Goal: Transaction & Acquisition: Purchase product/service

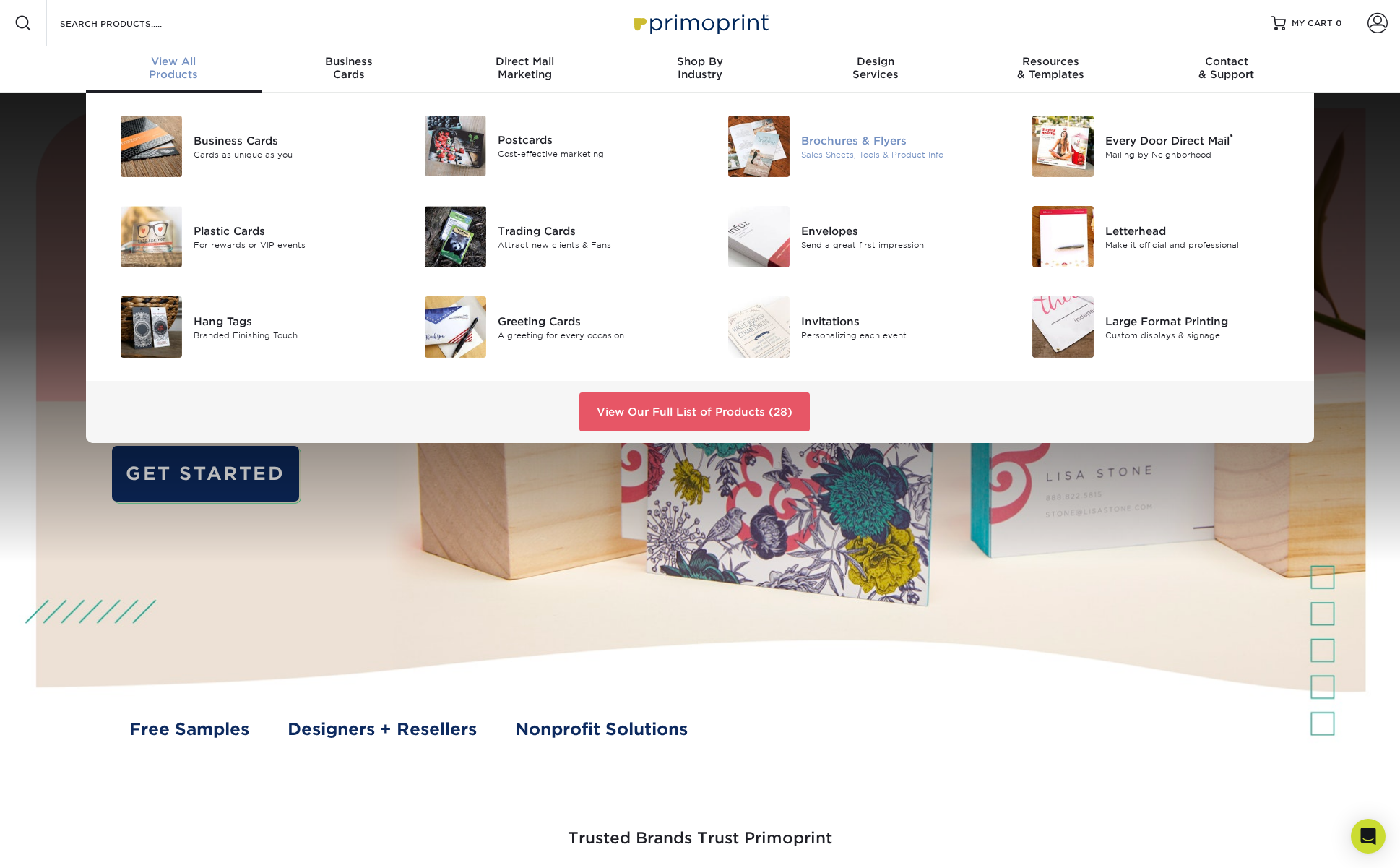
click at [832, 148] on div "Sales Sheets, Tools & Product Info" at bounding box center [897, 154] width 191 height 12
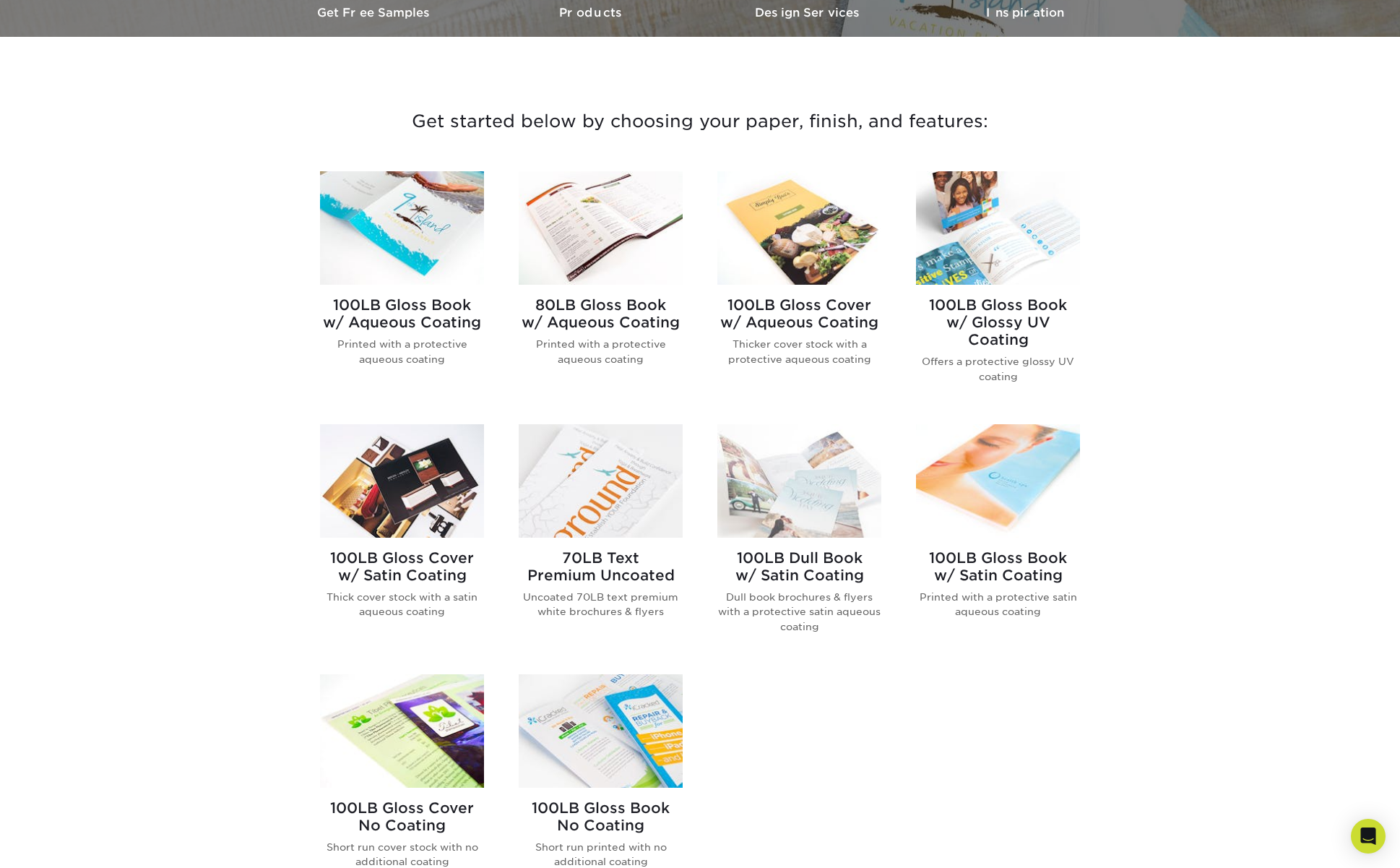
scroll to position [468, 0]
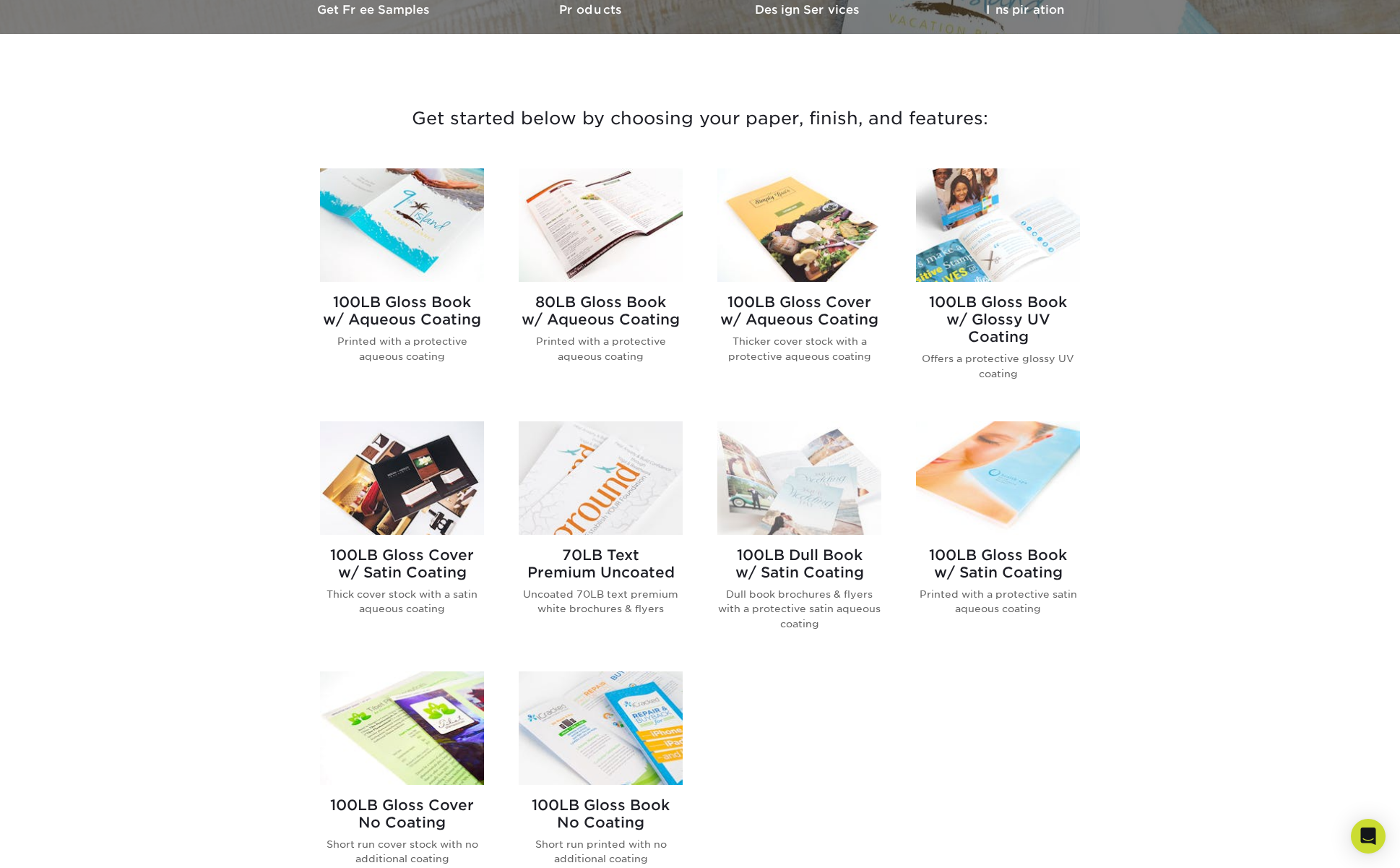
click at [581, 553] on h2 "70LB Text Premium Uncoated" at bounding box center [600, 563] width 164 height 35
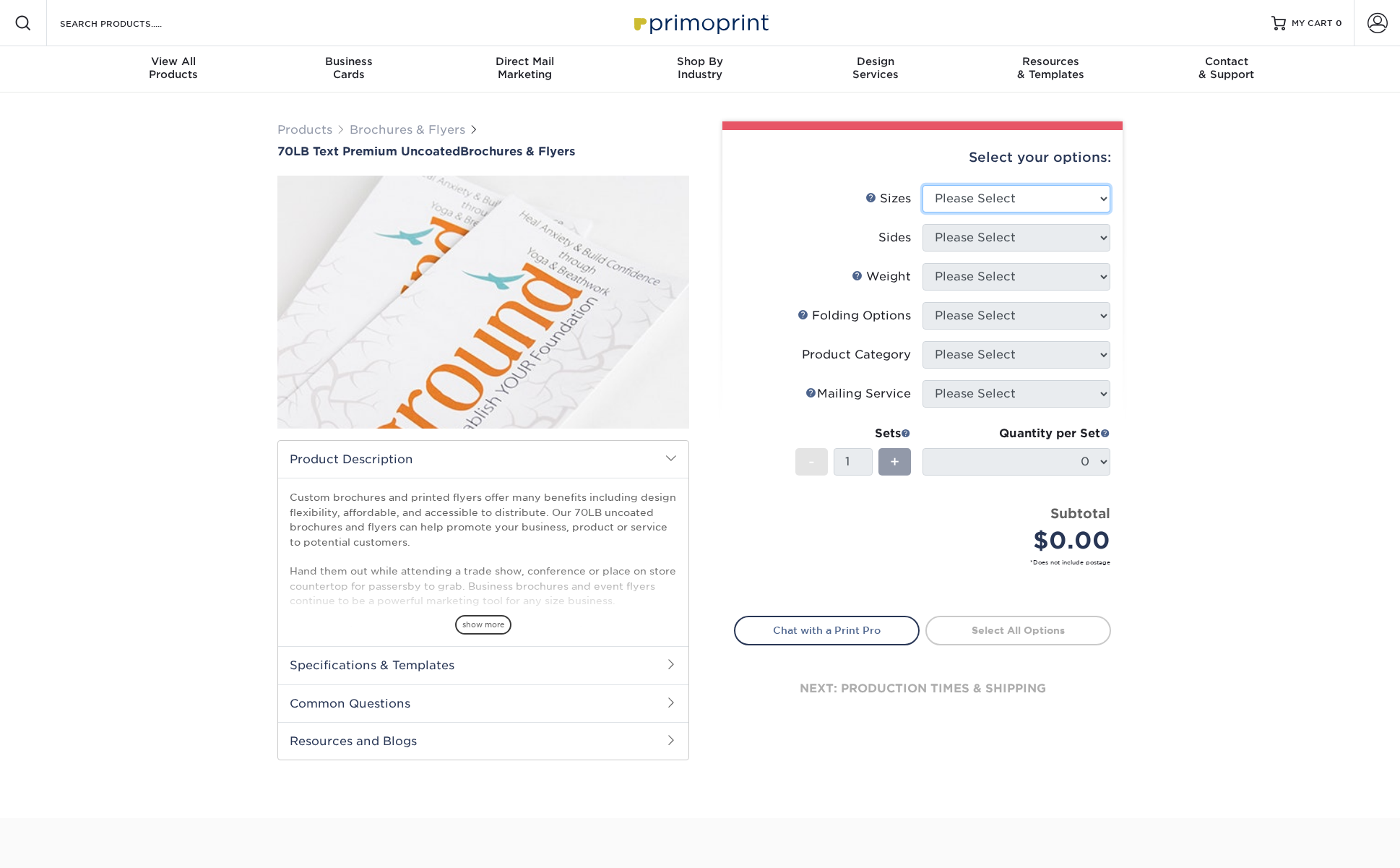
click at [990, 199] on select "Please Select 3.67" x 8.5" 4" x 6" 4" x 8.5" 4" x 9" 4.25" x 5.5" 4.25" x 11" 5…" at bounding box center [1016, 199] width 188 height 28
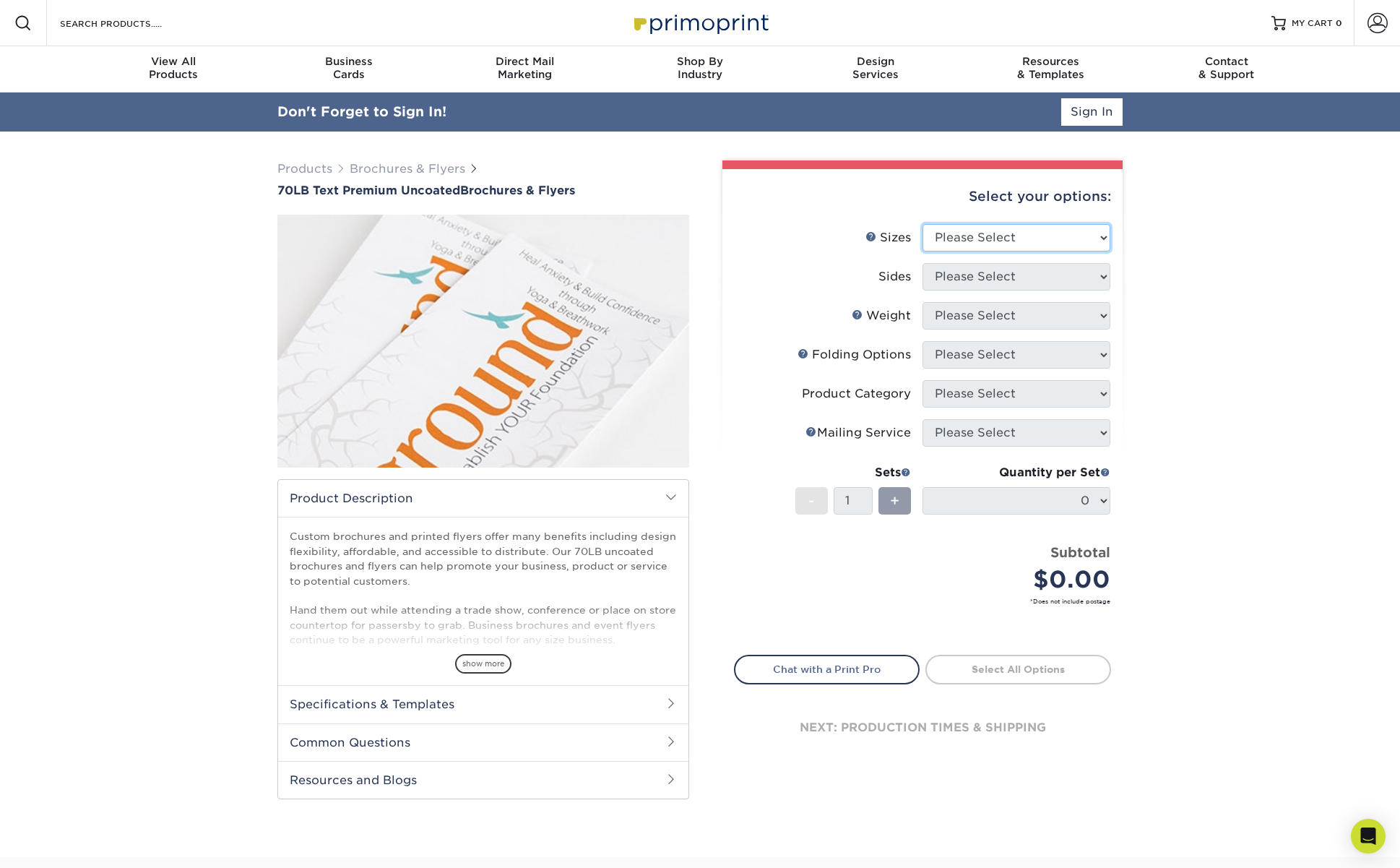
select select "11.00x17.00"
click at [922, 224] on select "Please Select 3.67" x 8.5" 4" x 6" 4" x 8.5" 4" x 9" 4.25" x 5.5" 4.25" x 11" 5…" at bounding box center [1016, 238] width 188 height 28
click at [960, 276] on select "Please Select Print Both Sides Print Front Only" at bounding box center [1016, 277] width 188 height 28
select select "32d3c223-f82c-492b-b915-ba065a00862f"
click at [922, 263] on select "Please Select Print Both Sides Print Front Only" at bounding box center [1016, 277] width 188 height 28
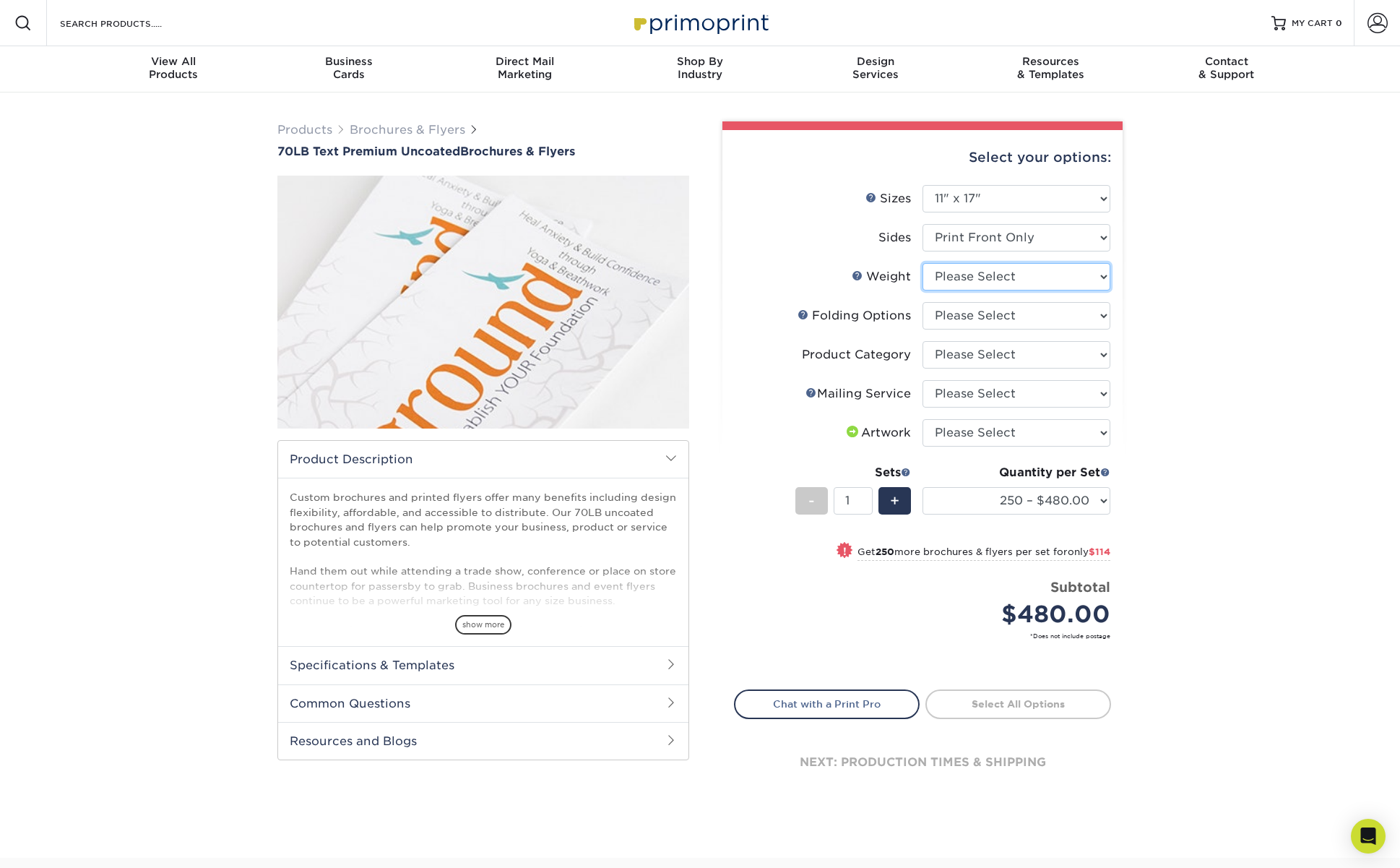
click at [961, 275] on select "Please Select 70LB" at bounding box center [1016, 277] width 188 height 28
select select "70LB"
click at [922, 263] on select "Please Select 70LB" at bounding box center [1016, 277] width 188 height 28
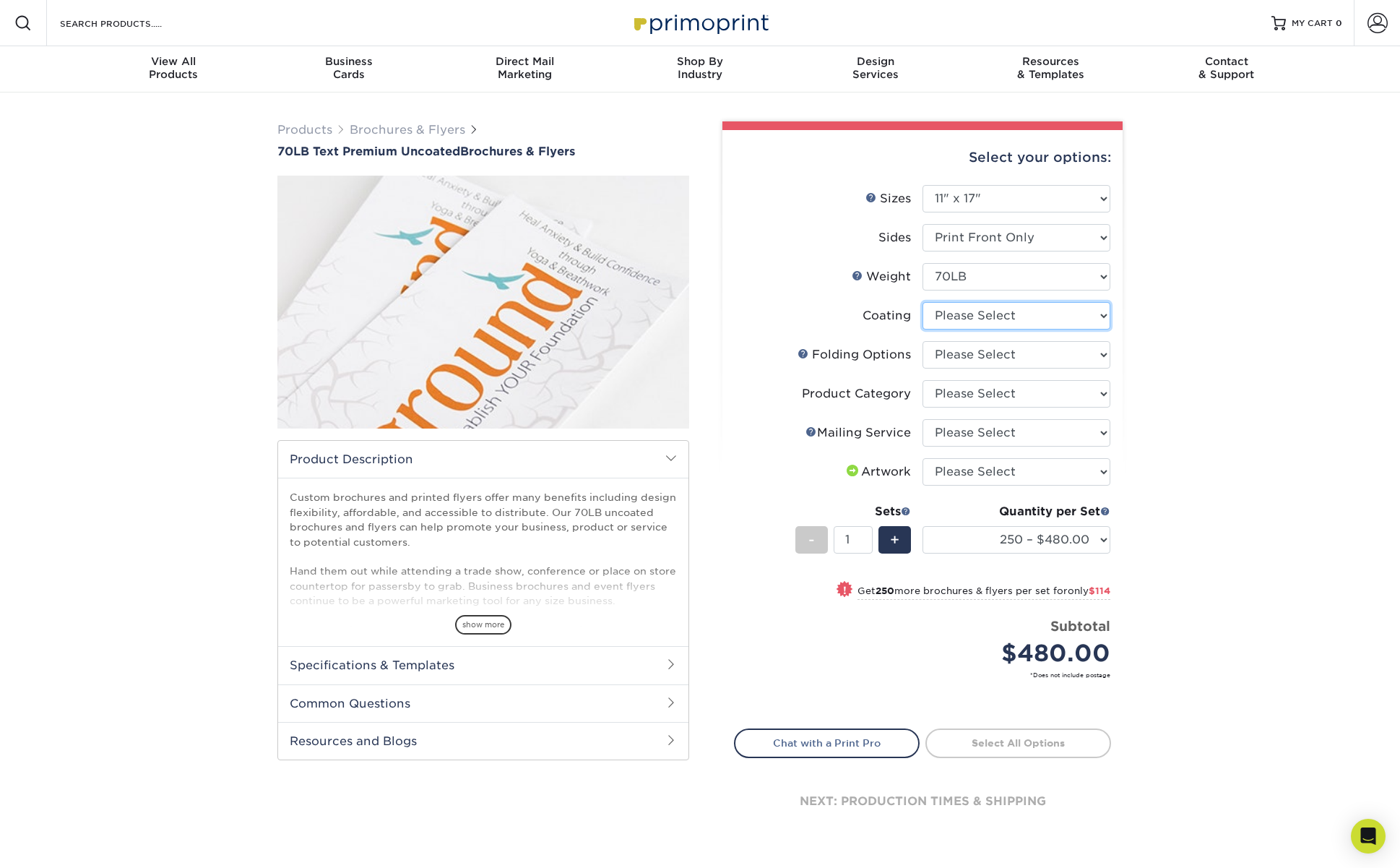
click at [994, 315] on select at bounding box center [1016, 315] width 188 height 28
select select "3e7618de-abca-4bda-9f97-8b9129e913d8"
click at [922, 302] on select at bounding box center [1016, 315] width 188 height 28
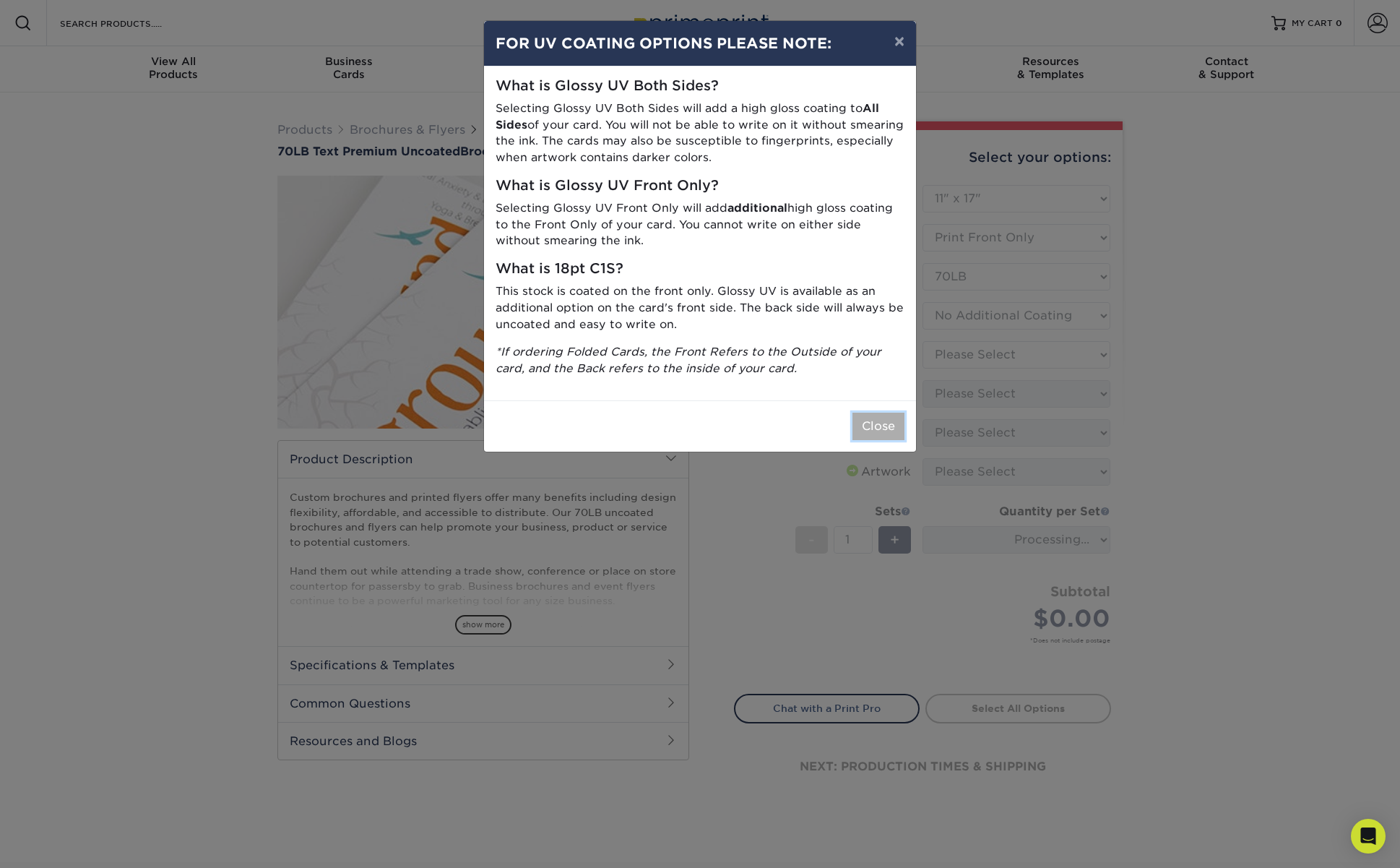
click at [883, 419] on button "Close" at bounding box center [879, 426] width 52 height 28
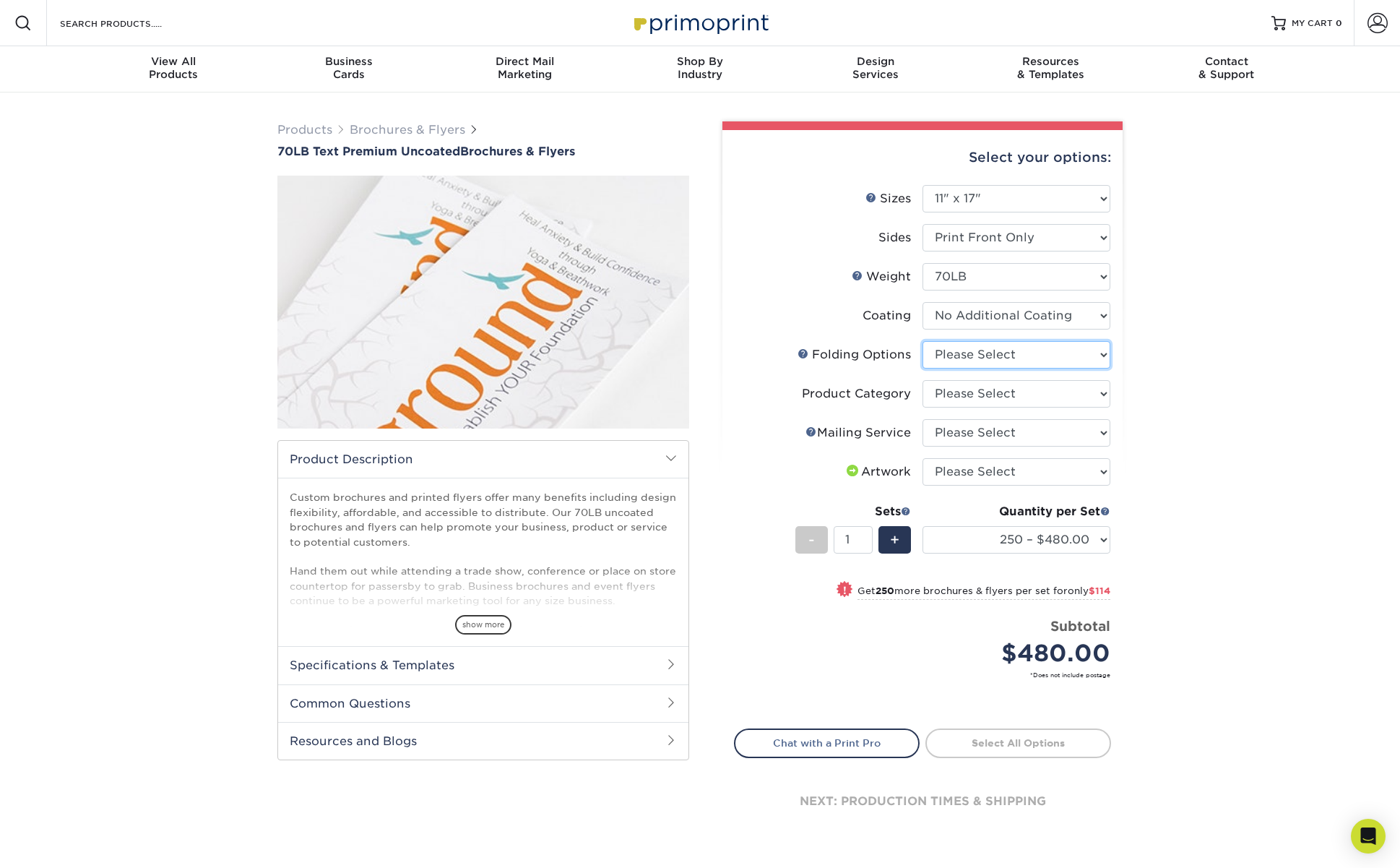
click at [957, 354] on select "Please Select FLAT - No Folding Accordion Fold Roll Fold Tri-Fold / Letter Fold…" at bounding box center [1016, 355] width 188 height 28
select select "9b1d5825-34d1-4721-9874-ed79abb003d7"
click at [922, 341] on select "Please Select FLAT - No Folding Accordion Fold Roll Fold Tri-Fold / Letter Fold…" at bounding box center [1016, 355] width 188 height 28
click at [944, 392] on select "Please Select Flyers and Brochures" at bounding box center [1016, 394] width 188 height 28
select select "1a668080-6b7c-4174-b399-2c3833b27ef4"
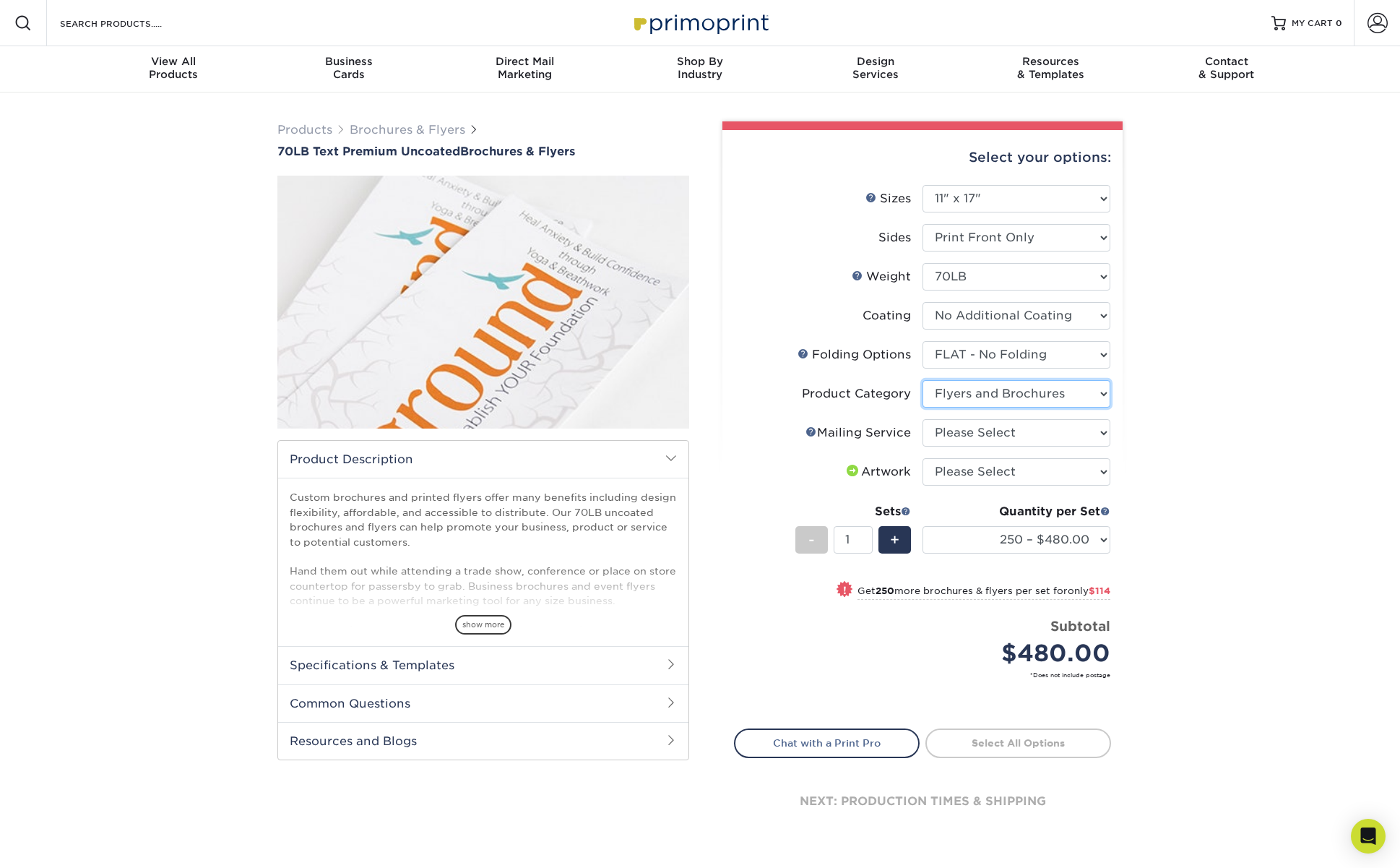
click at [922, 380] on select "Please Select Flyers and Brochures" at bounding box center [1016, 394] width 188 height 28
click at [958, 434] on select "Please Select No Direct Mailing Service No, I will mail/stamp/imprint Direct Ma…" at bounding box center [1016, 433] width 188 height 28
select select "3e5e9bdd-d78a-4c28-a41d-fe1407925ca6"
click at [922, 419] on select "Please Select No Direct Mailing Service No, I will mail/stamp/imprint Direct Ma…" at bounding box center [1016, 433] width 188 height 28
click at [952, 474] on select "Please Select I will upload files I need a design - $175" at bounding box center [1016, 472] width 188 height 28
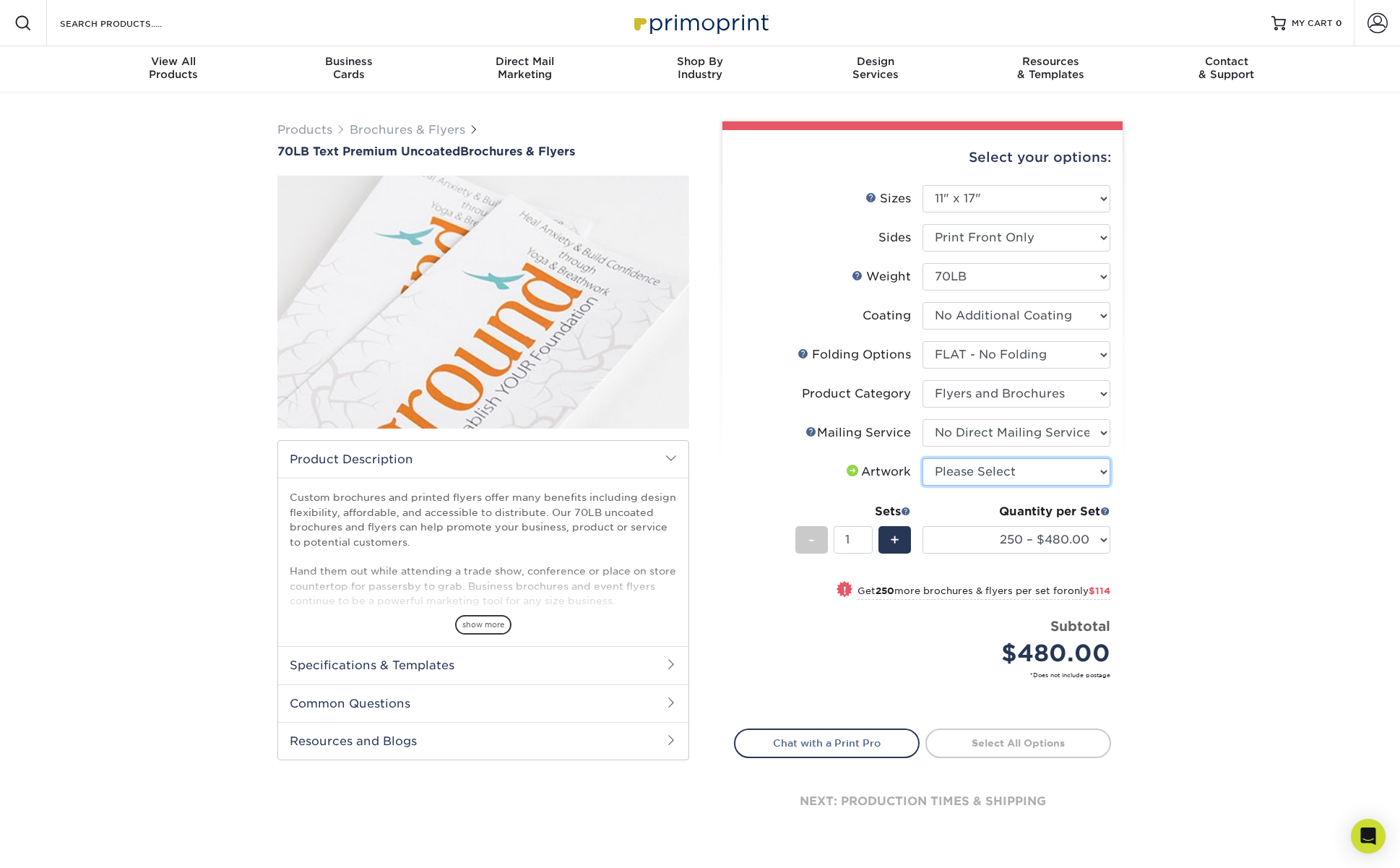
select select "upload"
click at [922, 458] on select "Please Select I will upload files I need a design - $175" at bounding box center [1016, 472] width 188 height 28
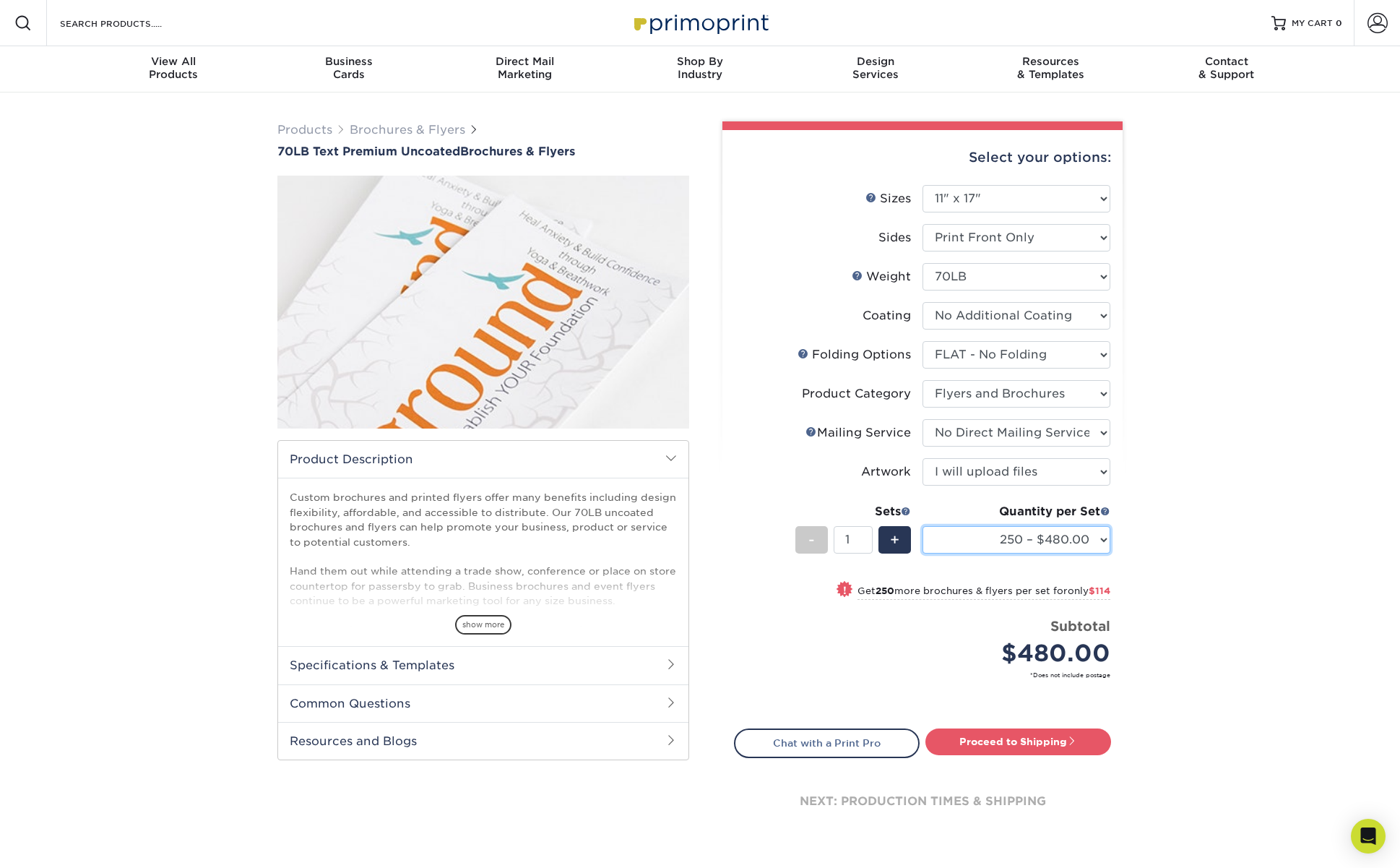
click at [992, 538] on select "250 – $480.00 500 – $594.00 750 – $627.00 1000 – $659.00 1500 – $709.00 2000 – …" at bounding box center [1016, 540] width 188 height 28
